Goal: Information Seeking & Learning: Learn about a topic

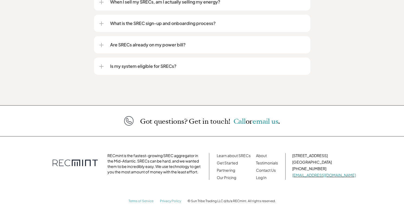
click at [348, 96] on div "Get answers to your questions. These are the top five questions we routinely ge…" at bounding box center [202, 8] width 404 height 193
click at [180, 41] on p "Are SRECs already on my power bill?" at bounding box center [207, 44] width 195 height 6
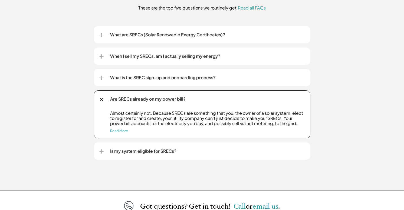
scroll to position [659, 0]
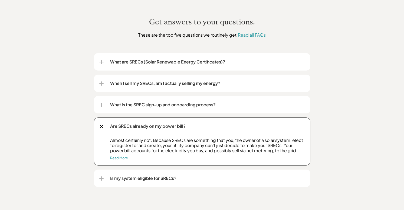
click at [217, 58] on p "What are SRECs (Solar Renewable Energy Certificates)?" at bounding box center [207, 61] width 195 height 6
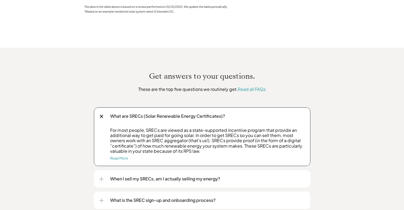
scroll to position [632, 0]
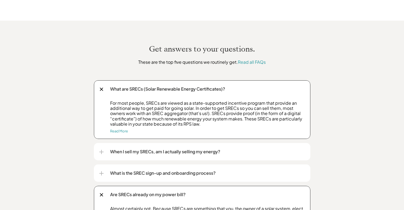
click at [268, 148] on p "When I sell my SRECs, am I actually selling my energy?" at bounding box center [207, 151] width 195 height 6
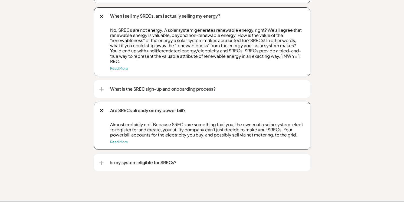
scroll to position [794, 0]
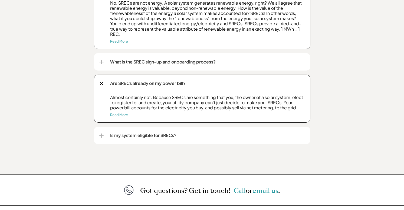
click at [202, 58] on p "What is the SREC sign-up and onboarding process?" at bounding box center [207, 61] width 195 height 6
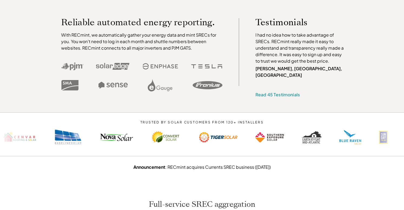
scroll to position [0, 0]
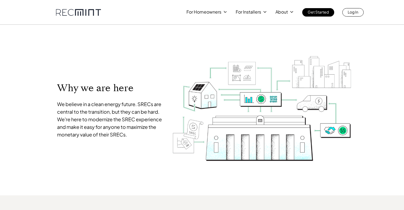
click at [89, 13] on link at bounding box center [78, 12] width 45 height 7
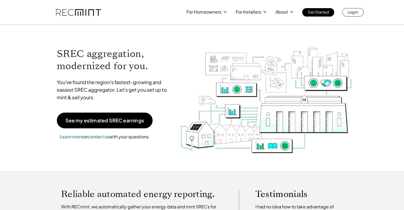
click at [352, 12] on p "Log In" at bounding box center [353, 12] width 11 height 8
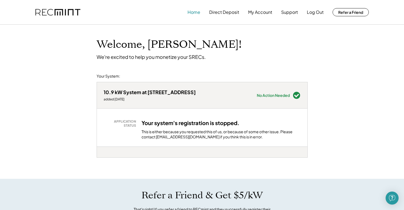
click at [197, 13] on button "Home" at bounding box center [194, 12] width 13 height 11
